Goal: Information Seeking & Learning: Find specific fact

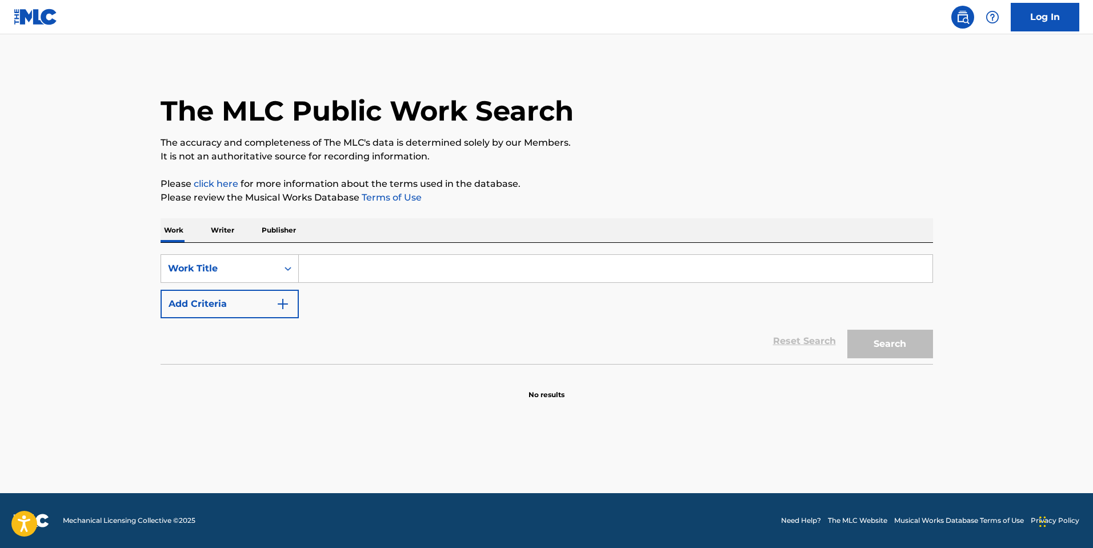
click at [576, 269] on input "Search Form" at bounding box center [616, 268] width 634 height 27
paste input "[PERSON_NAME] - Черточка"
click at [847, 330] on button "Search" at bounding box center [890, 344] width 86 height 29
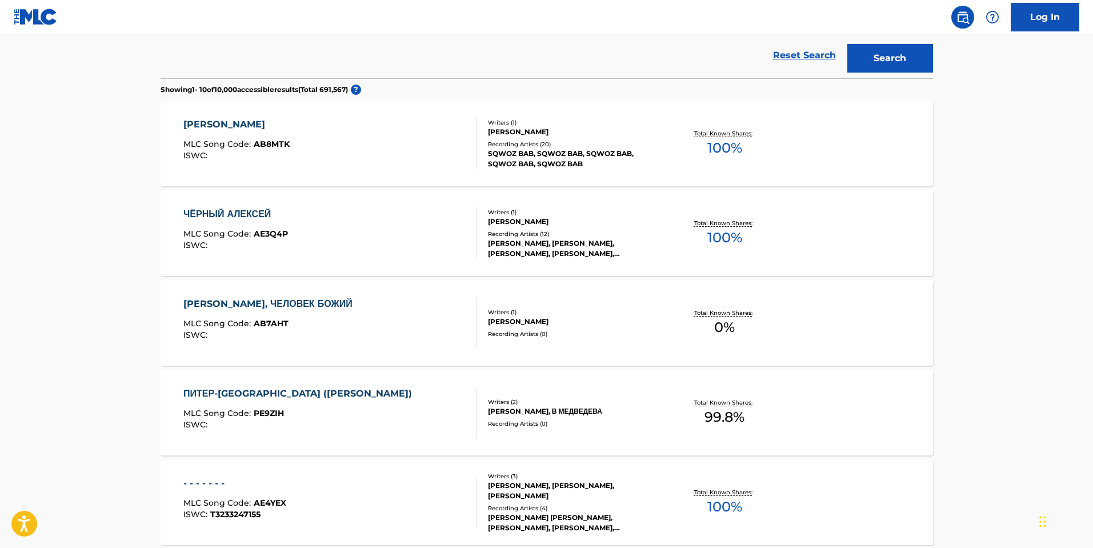
scroll to position [114, 0]
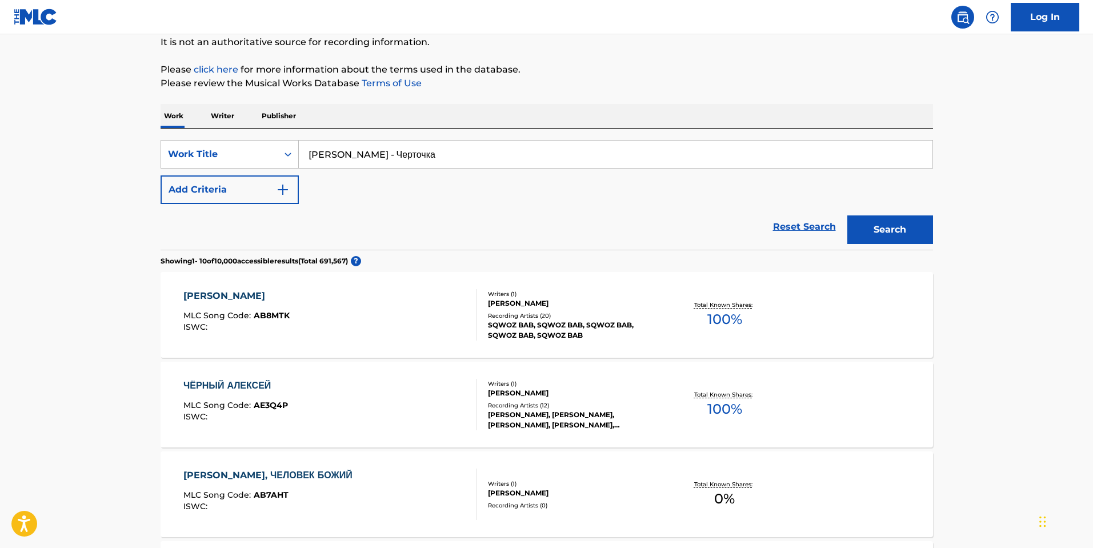
click at [418, 144] on input "Алексей Матов - Черточка" at bounding box center [616, 154] width 634 height 27
paste input "Festive Gig"
type input "Festive Gig"
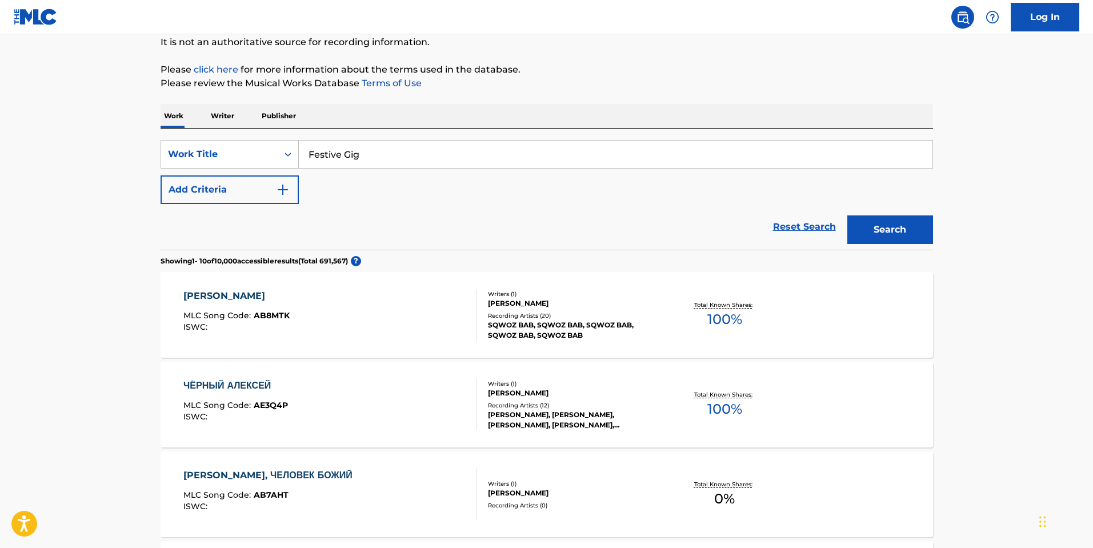
click at [847, 215] on button "Search" at bounding box center [890, 229] width 86 height 29
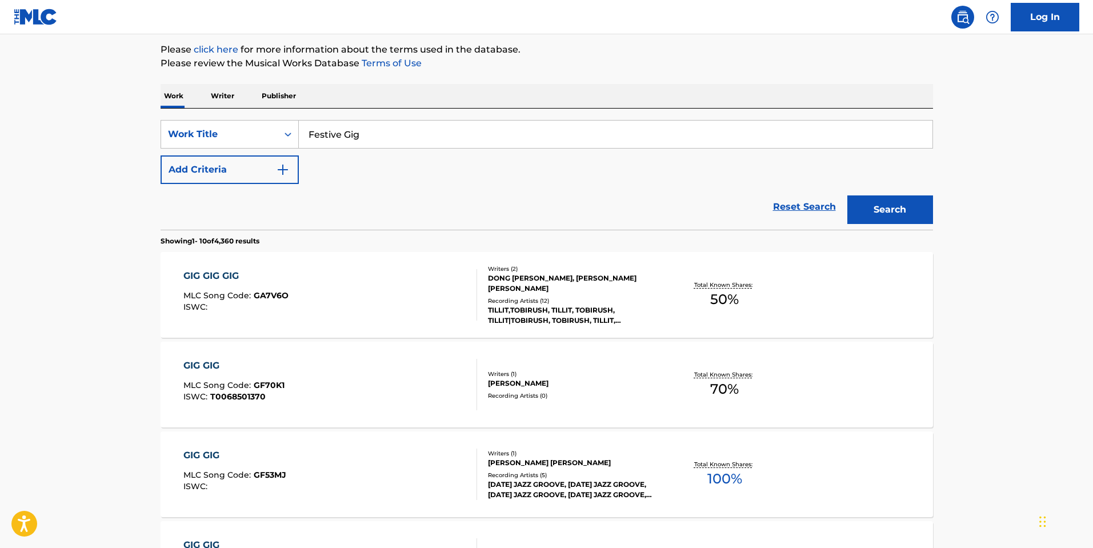
scroll to position [57, 0]
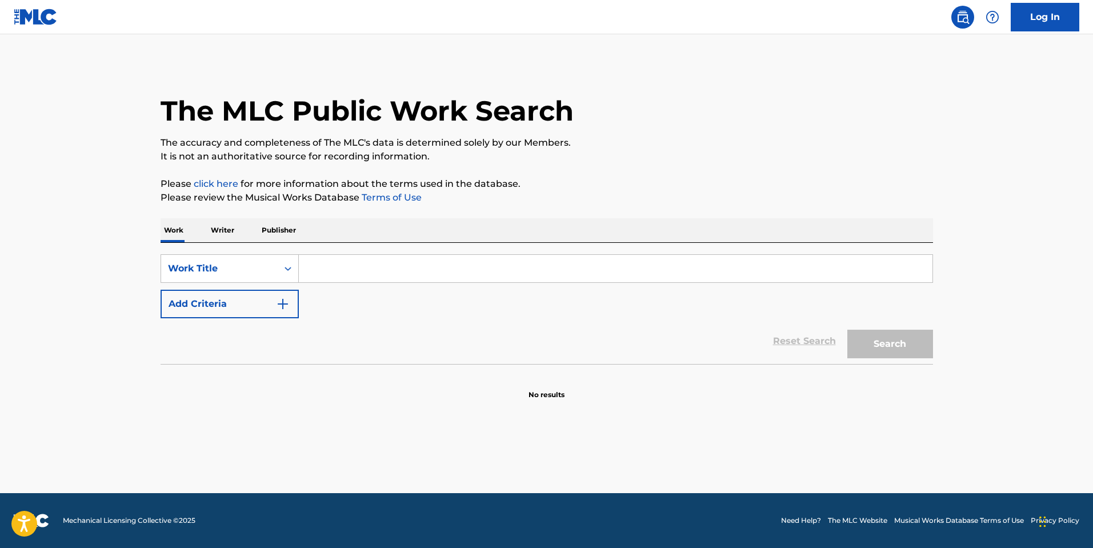
click at [348, 270] on input "Search Form" at bounding box center [616, 268] width 634 height 27
type input "BROWNIES"
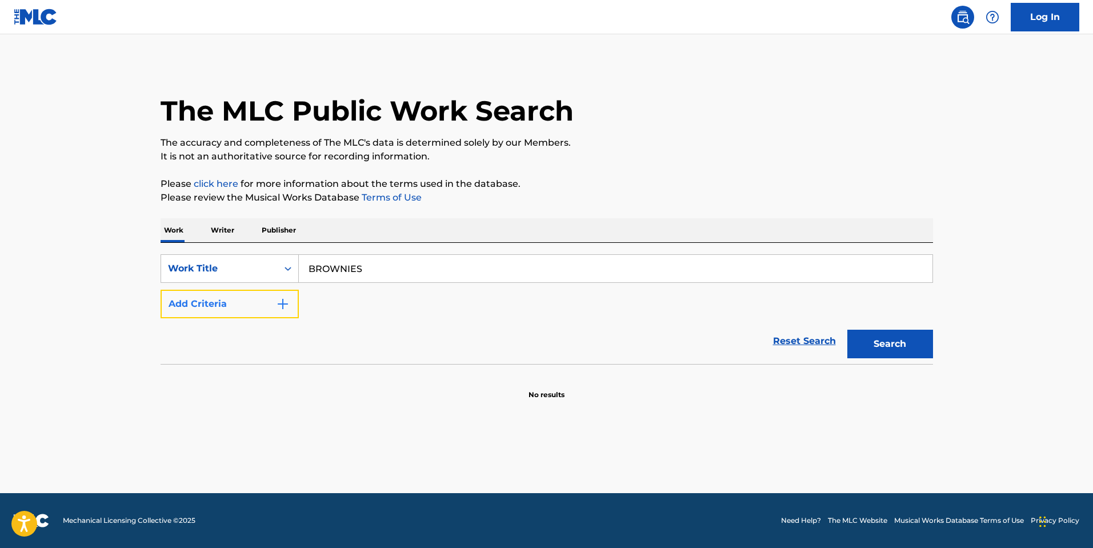
click at [258, 294] on button "Add Criteria" at bounding box center [230, 304] width 138 height 29
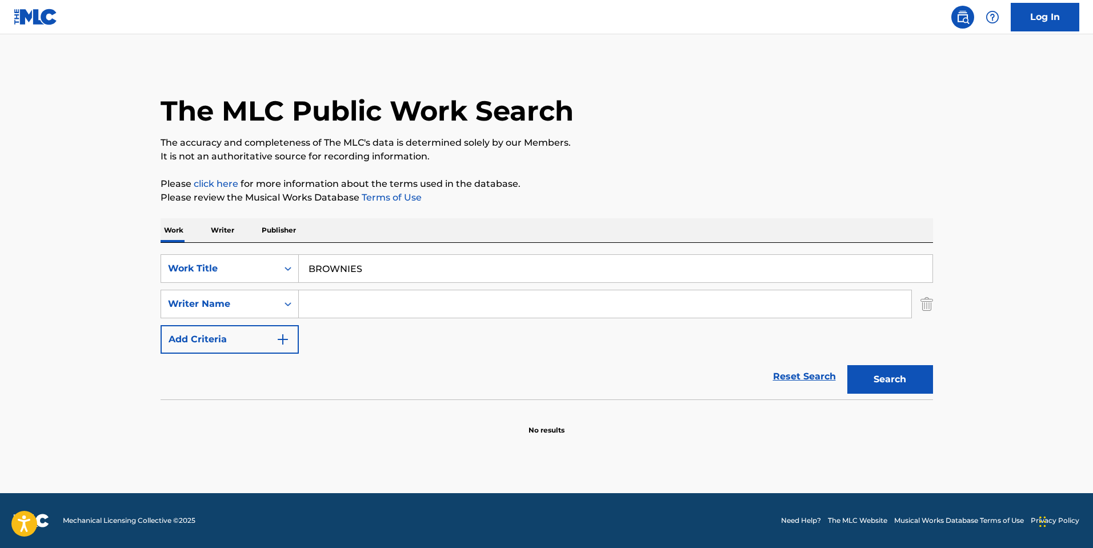
click at [353, 295] on input "Search Form" at bounding box center [605, 303] width 612 height 27
paste input "Amozig"
type input "Amozig"
click at [897, 376] on button "Search" at bounding box center [890, 379] width 86 height 29
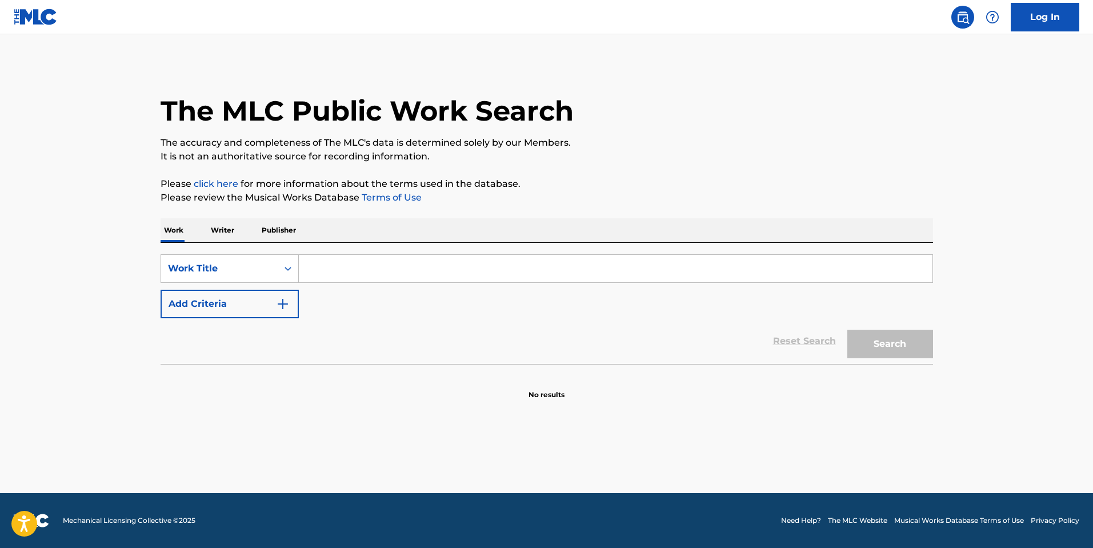
click at [372, 274] on input "Search Form" at bounding box center [616, 268] width 634 height 27
paste input "NIGHT POOL DANCER"
type input "NIGHT POOL DANCER"
click at [900, 340] on button "Search" at bounding box center [890, 344] width 86 height 29
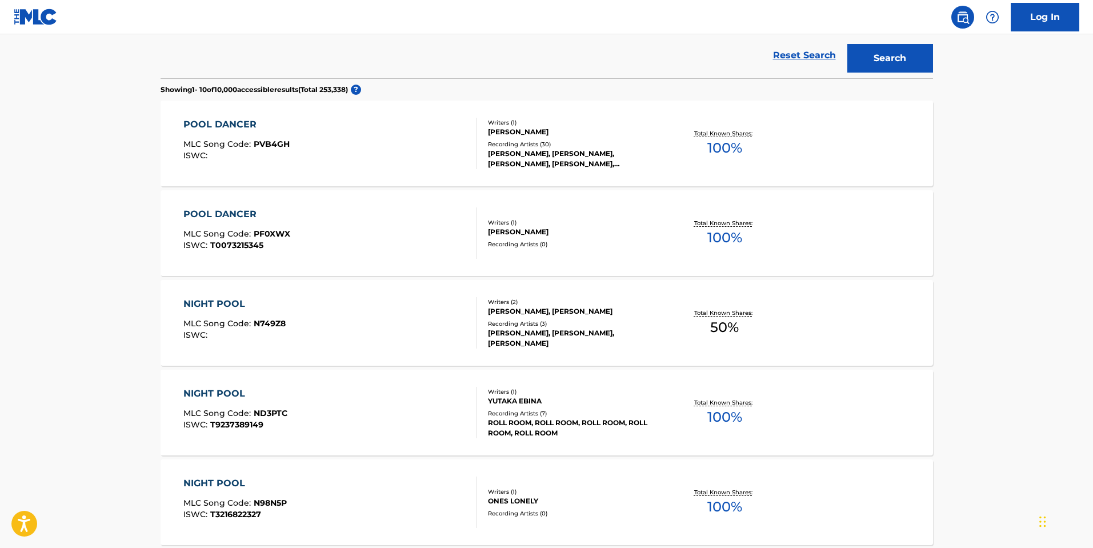
scroll to position [571, 0]
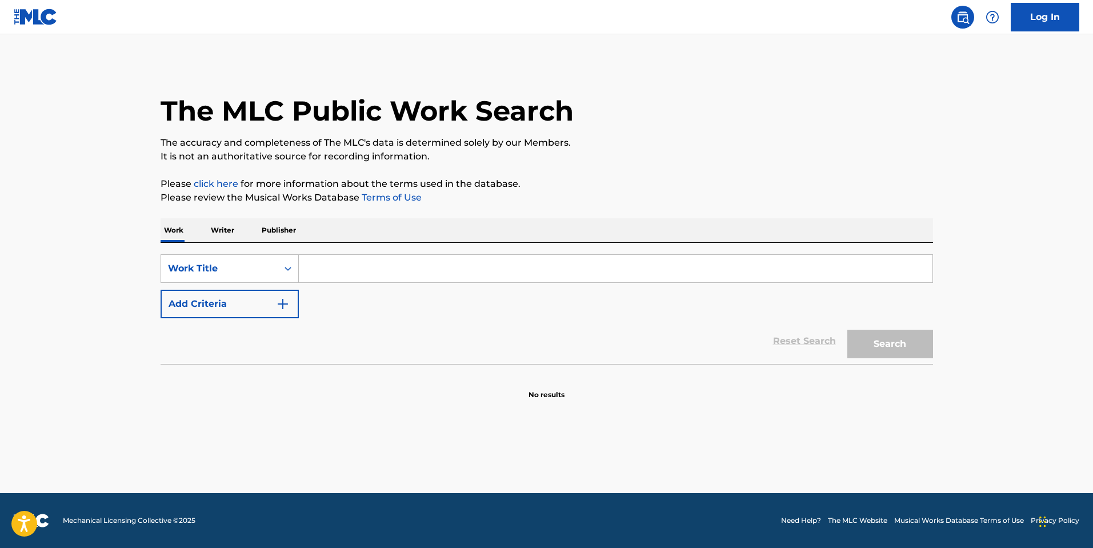
click at [394, 257] on input "Search Form" at bounding box center [616, 268] width 634 height 27
paste input "IT WAS GREAT AND WE DIDN'T EVEN KNOW"
type input "IT WAS GREAT AND WE DIDN'T EVEN KNOW"
click at [847, 330] on button "Search" at bounding box center [890, 344] width 86 height 29
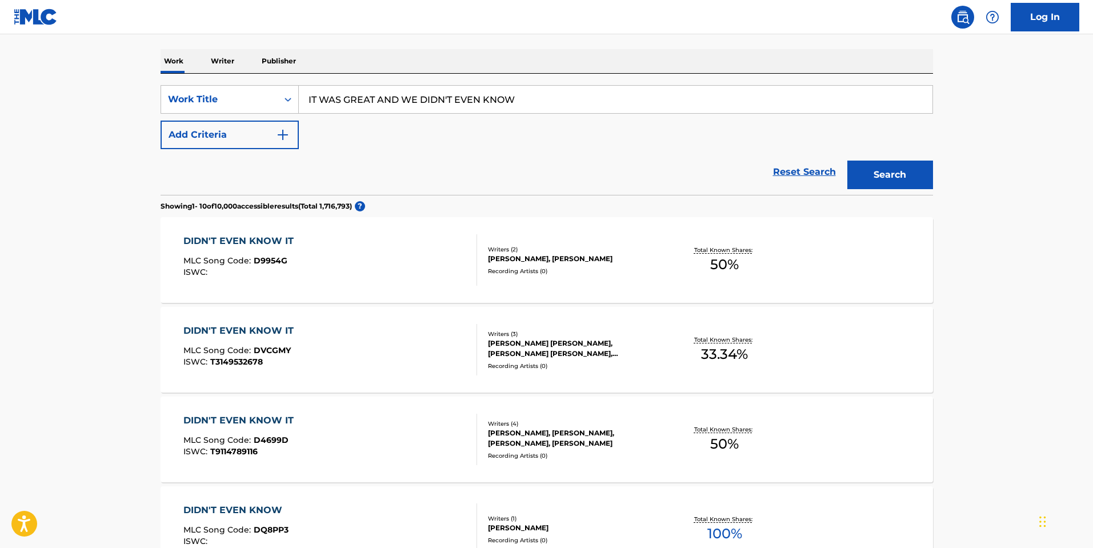
scroll to position [171, 0]
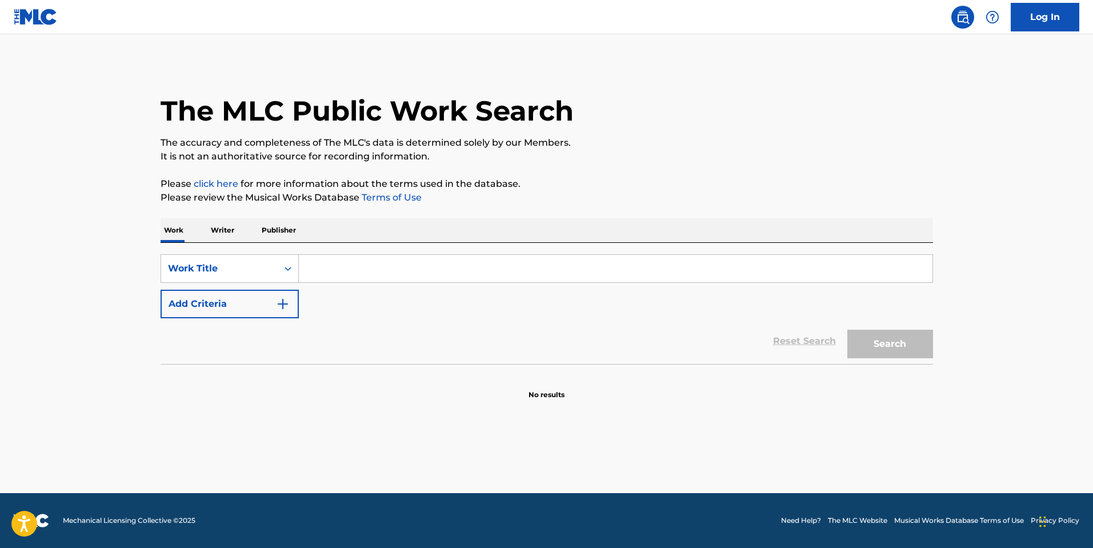
click at [380, 273] on input "Search Form" at bounding box center [616, 268] width 634 height 27
type input "SHOULDA BEEN HONEST"
click at [847, 330] on button "Search" at bounding box center [890, 344] width 86 height 29
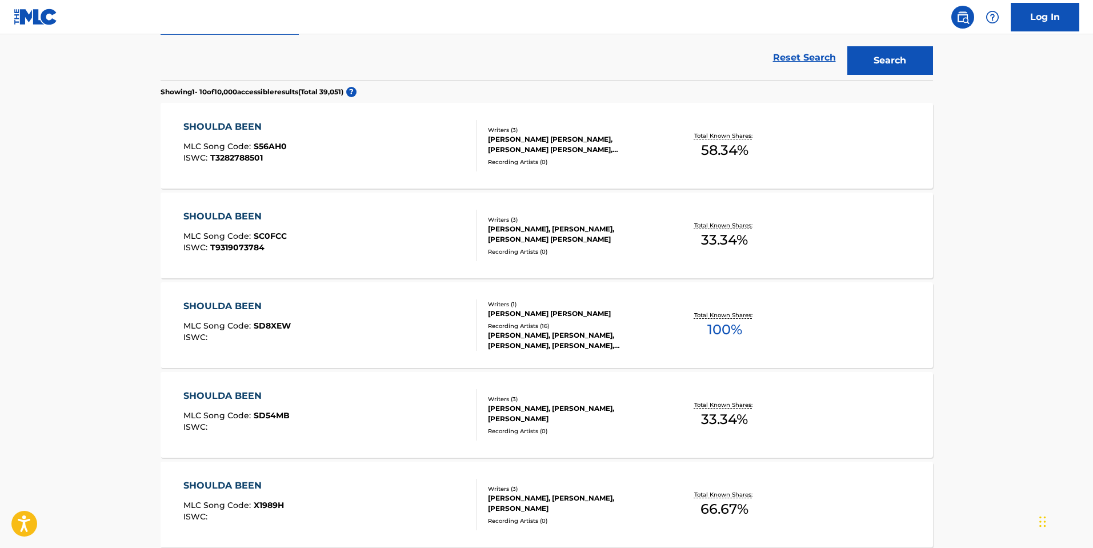
scroll to position [400, 0]
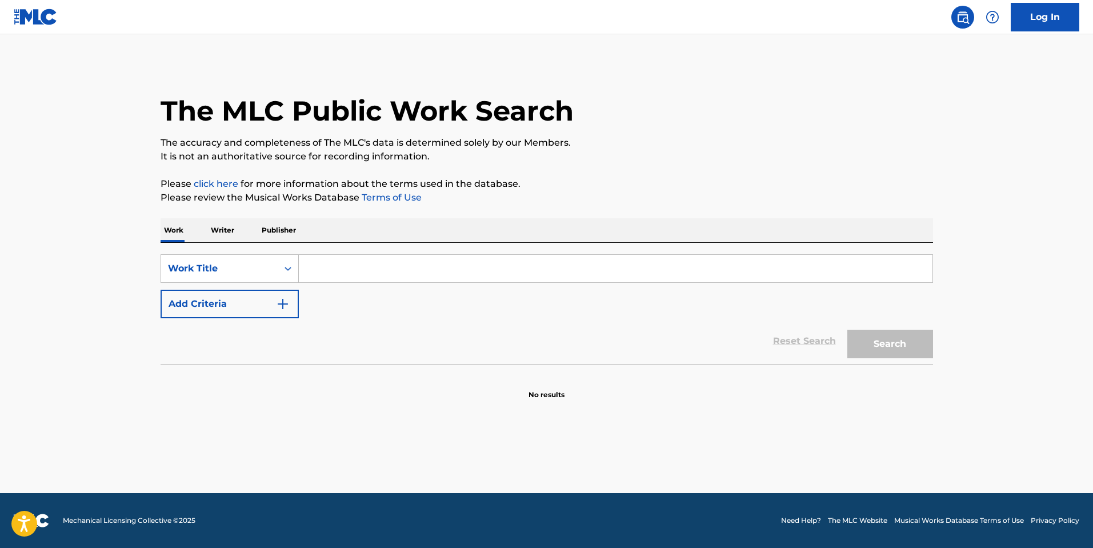
click at [349, 276] on input "Search Form" at bounding box center [616, 268] width 634 height 27
paste input "[PERSON_NAME] - get 2 know u"
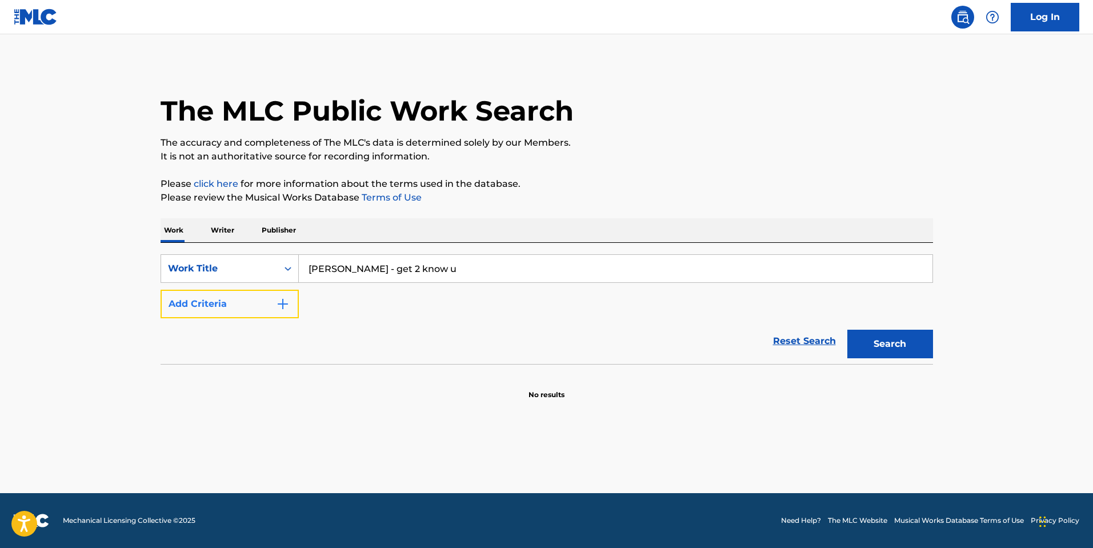
click at [235, 306] on button "Add Criteria" at bounding box center [230, 304] width 138 height 29
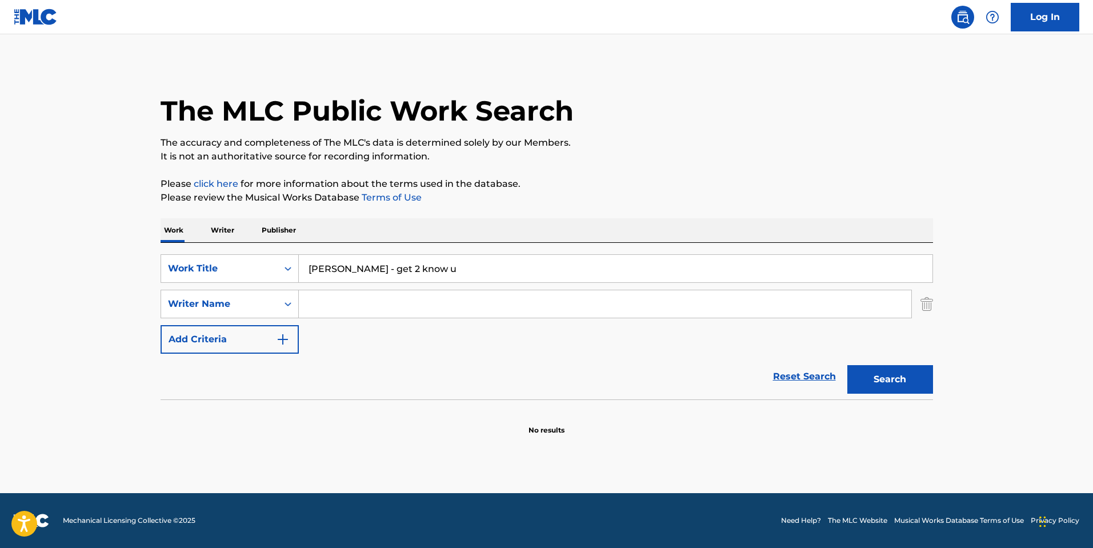
click at [346, 270] on input "[PERSON_NAME] - get 2 know u" at bounding box center [616, 268] width 634 height 27
drag, startPoint x: 341, startPoint y: 270, endPoint x: 272, endPoint y: 262, distance: 69.0
click at [272, 262] on div "SearchWithCriteria02eaab8f-6750-4f02-913f-f1bc61a8682a Work Title [PERSON_NAME]…" at bounding box center [547, 268] width 772 height 29
type input "get 2 know u"
click at [381, 309] on input "Search Form" at bounding box center [605, 303] width 612 height 27
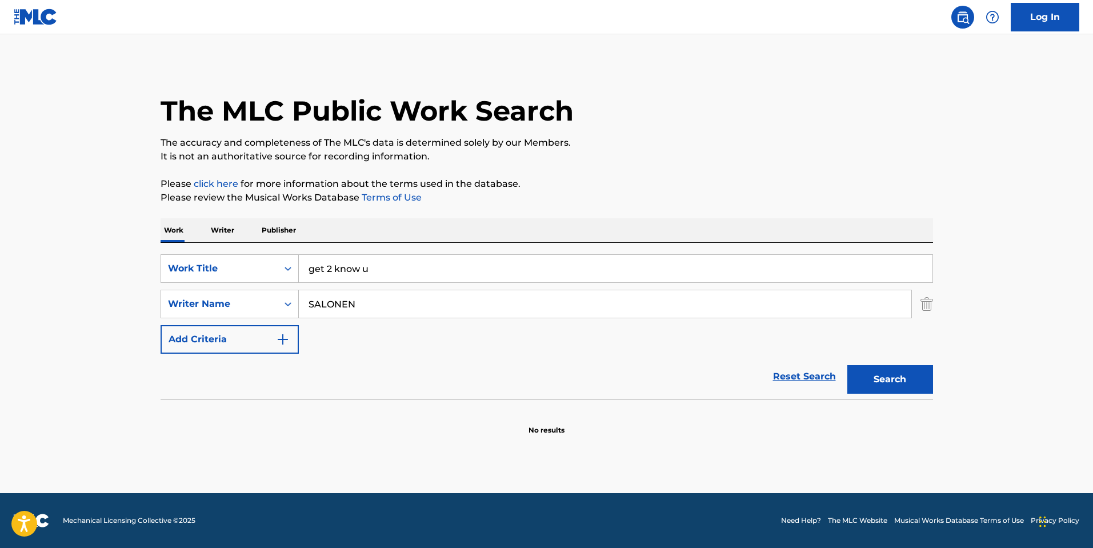
type input "SALONEN"
click at [847, 365] on button "Search" at bounding box center [890, 379] width 86 height 29
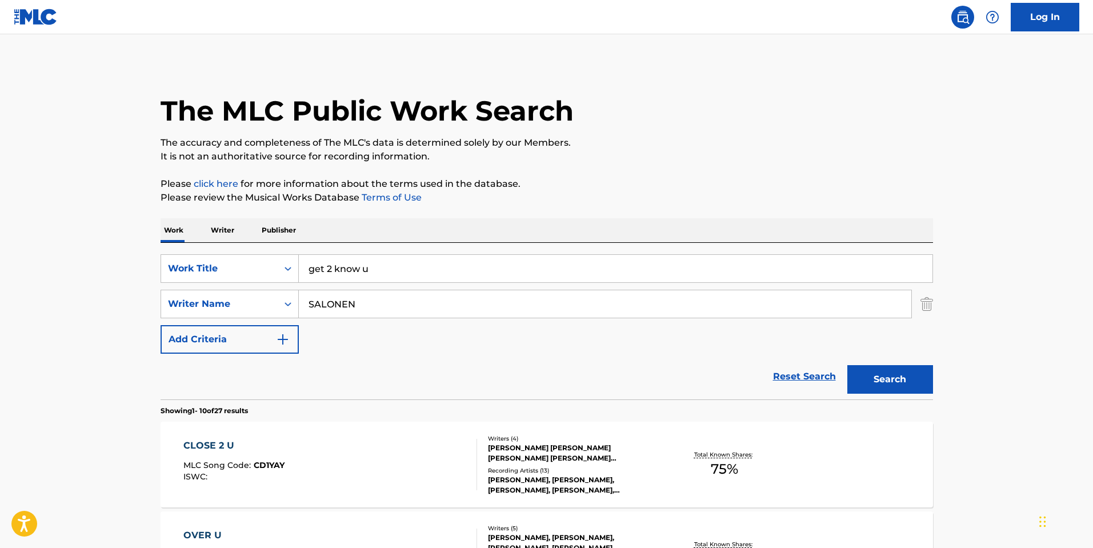
click at [618, 470] on div "Writers ( 4 ) [PERSON_NAME] [PERSON_NAME] [PERSON_NAME] [PERSON_NAME] [PERSON_N…" at bounding box center [568, 464] width 183 height 61
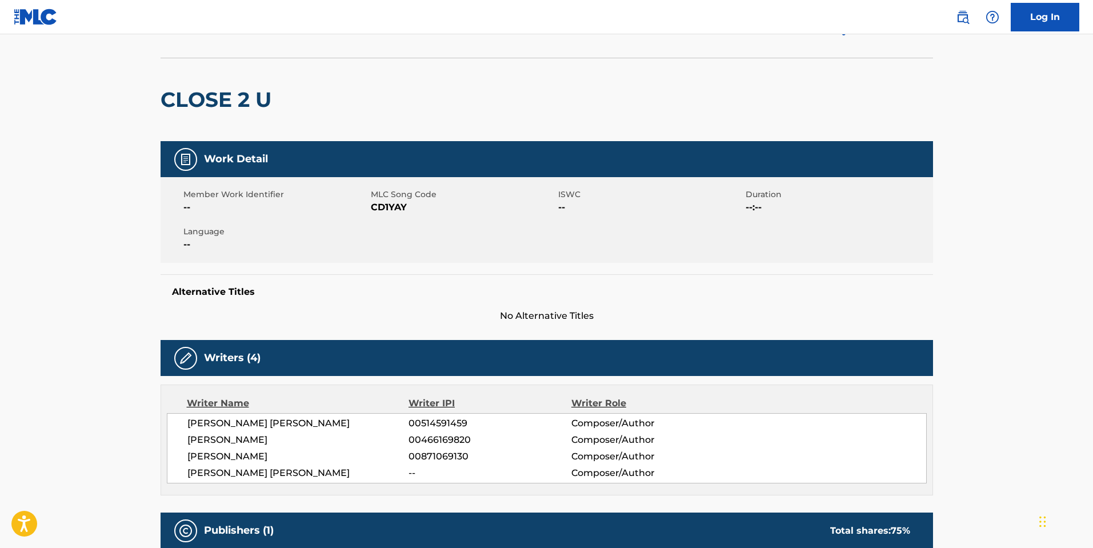
scroll to position [57, 0]
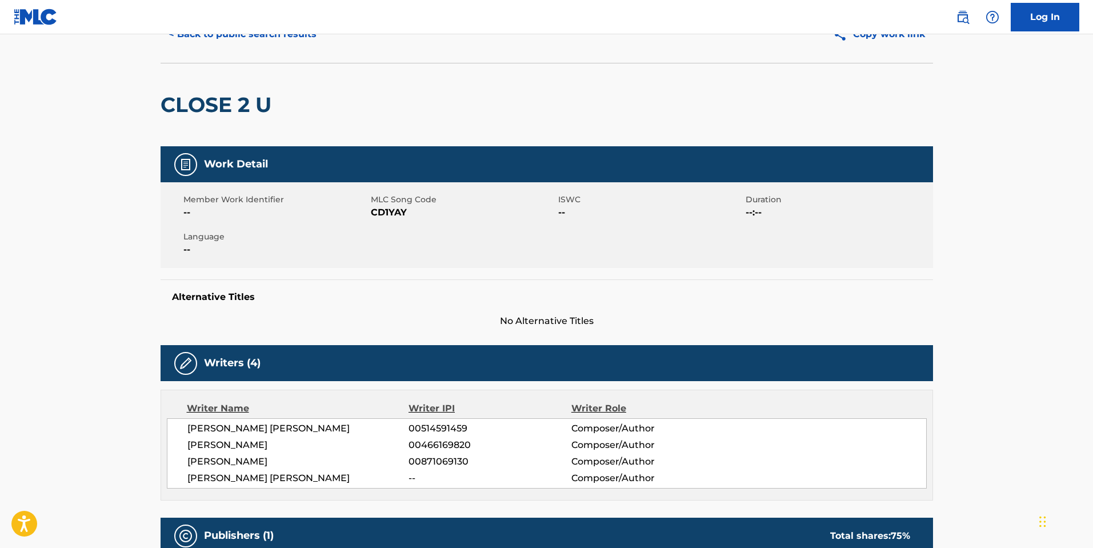
click at [257, 101] on h2 "CLOSE 2 U" at bounding box center [219, 105] width 117 height 26
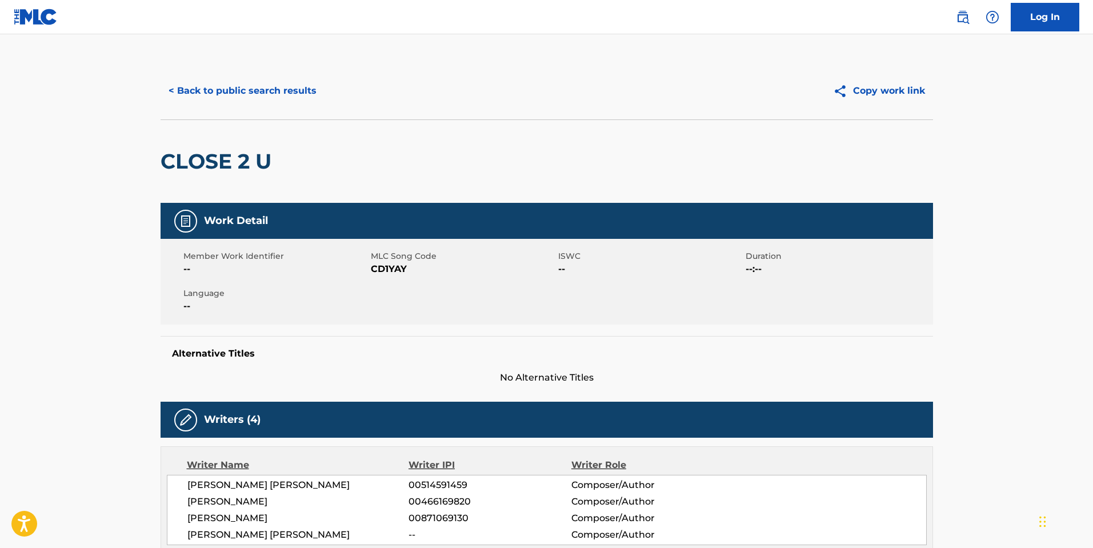
scroll to position [0, 0]
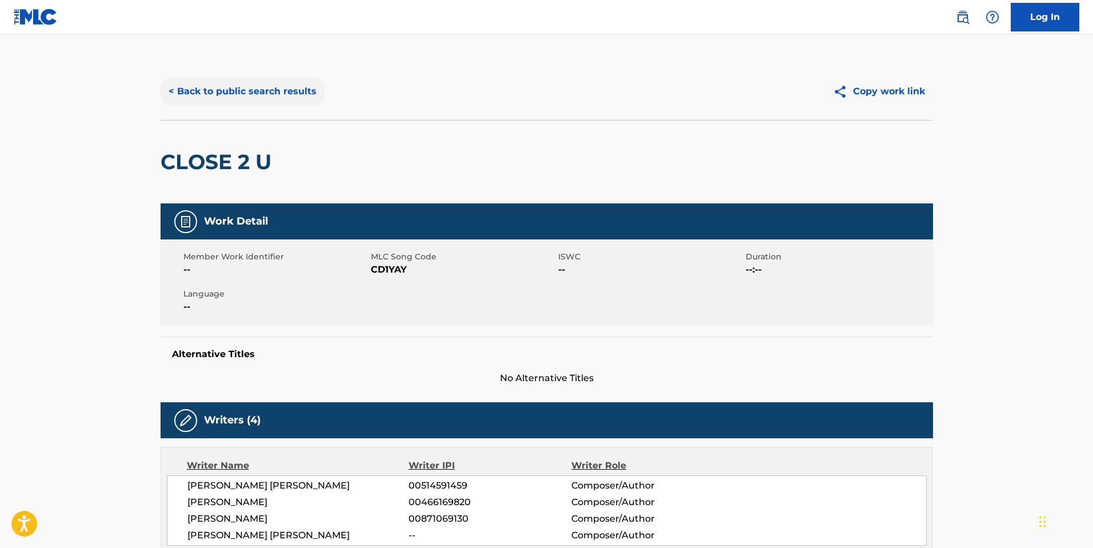
click at [262, 89] on button "< Back to public search results" at bounding box center [243, 91] width 164 height 29
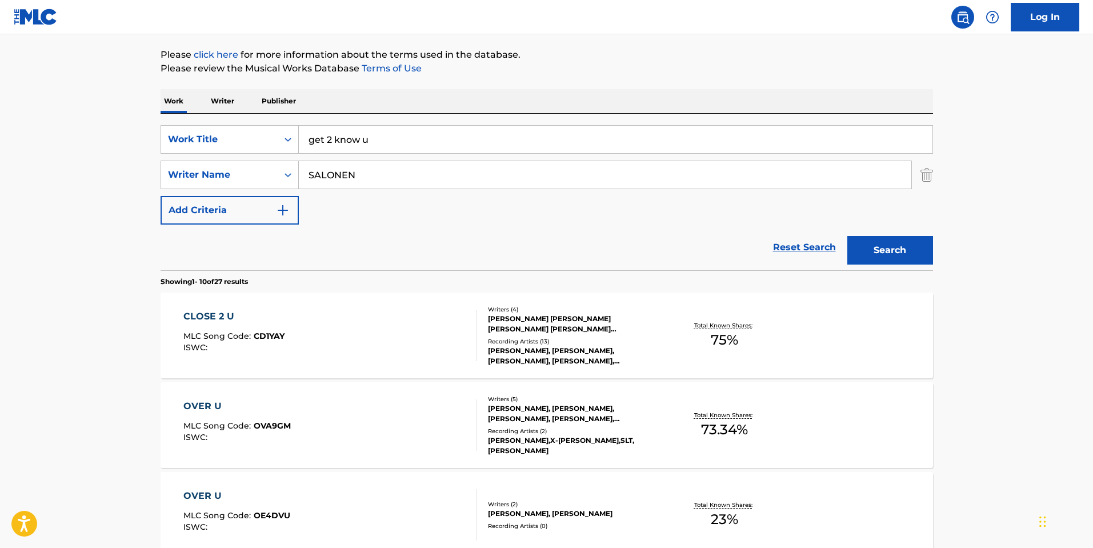
scroll to position [343, 0]
